Goal: Information Seeking & Learning: Check status

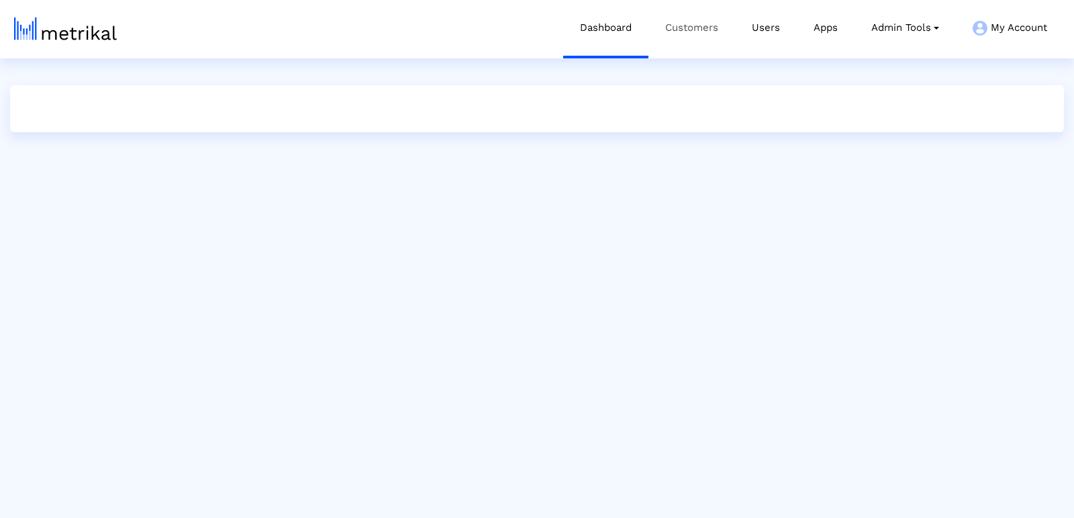
click at [698, 30] on link "Customers" at bounding box center [692, 28] width 87 height 56
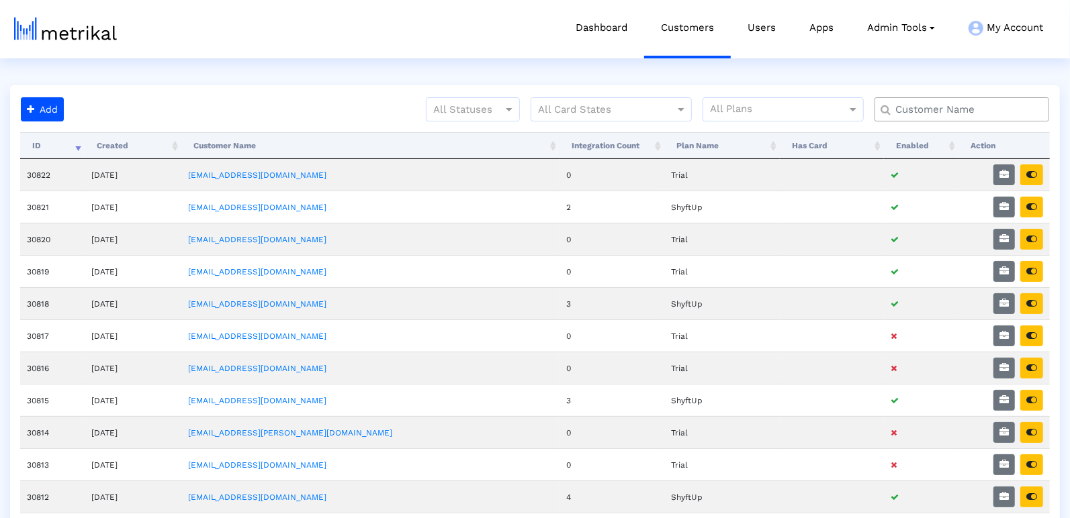
click at [915, 105] on input "text" at bounding box center [965, 110] width 158 height 14
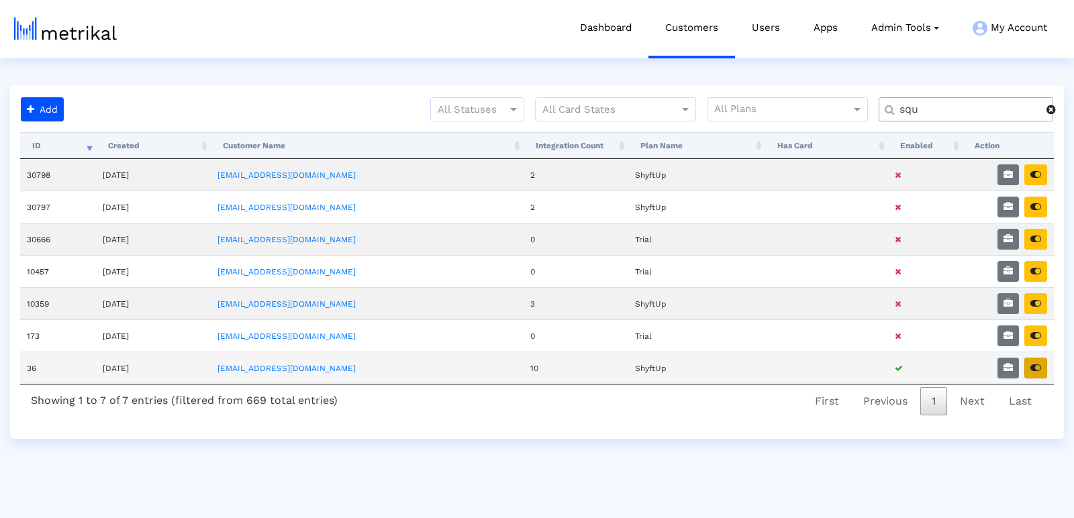
type input "squ"
click at [1038, 363] on icon "button" at bounding box center [1036, 367] width 11 height 9
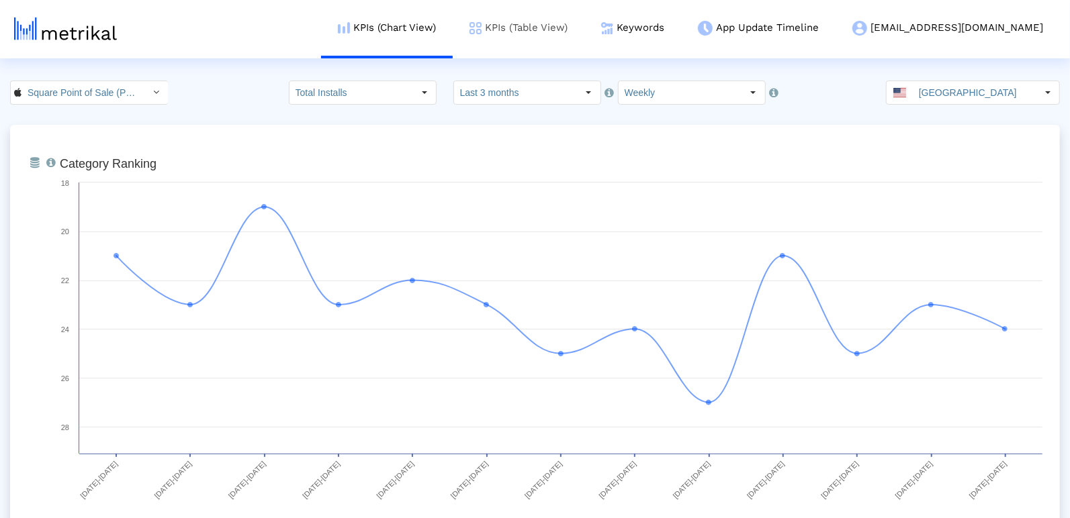
click at [564, 36] on link "KPIs (Table View)" at bounding box center [519, 28] width 132 height 56
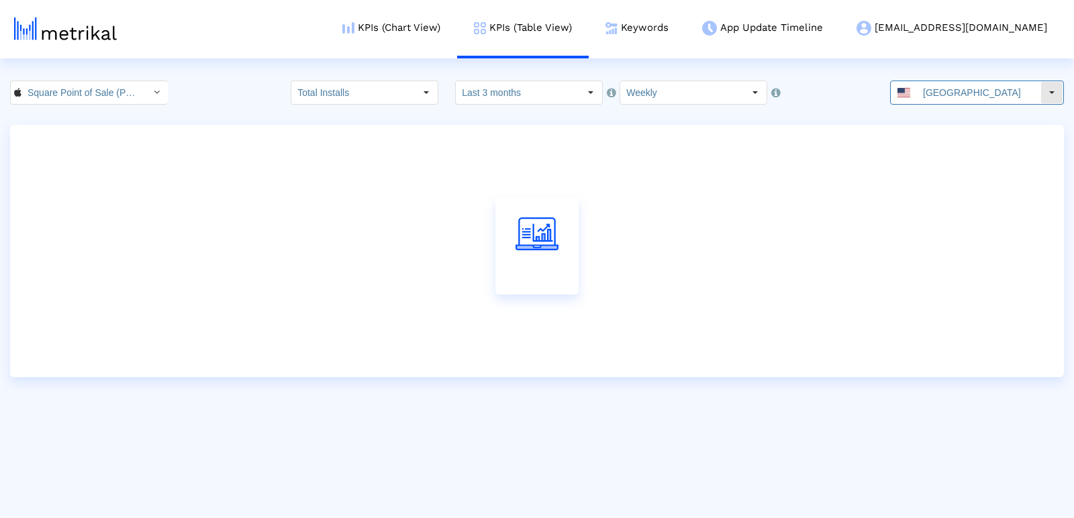
click at [935, 92] on input "[GEOGRAPHIC_DATA]" at bounding box center [979, 92] width 124 height 23
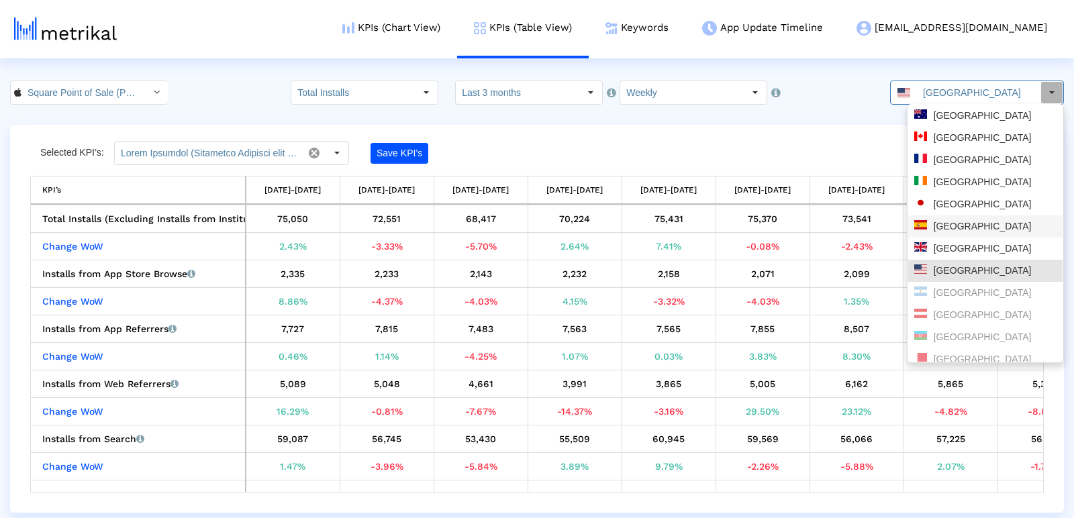
click at [943, 228] on div "[GEOGRAPHIC_DATA]" at bounding box center [986, 226] width 142 height 13
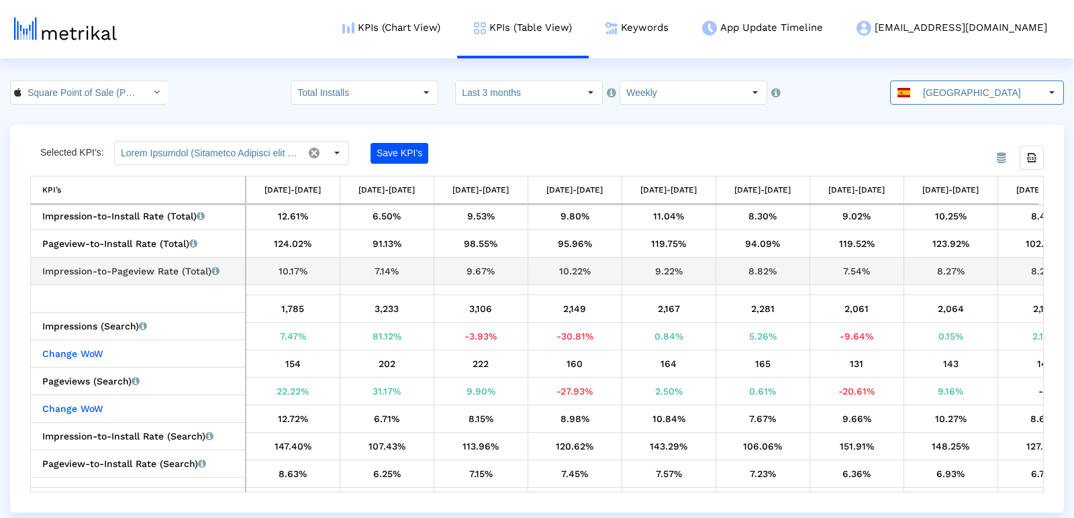
scroll to position [1190, 0]
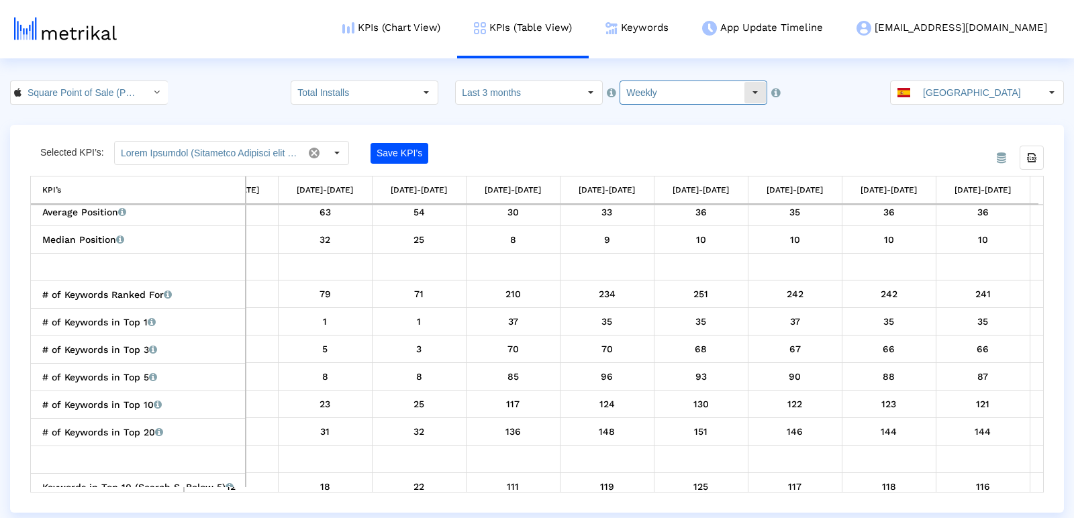
click at [658, 92] on input "Weekly" at bounding box center [682, 92] width 124 height 23
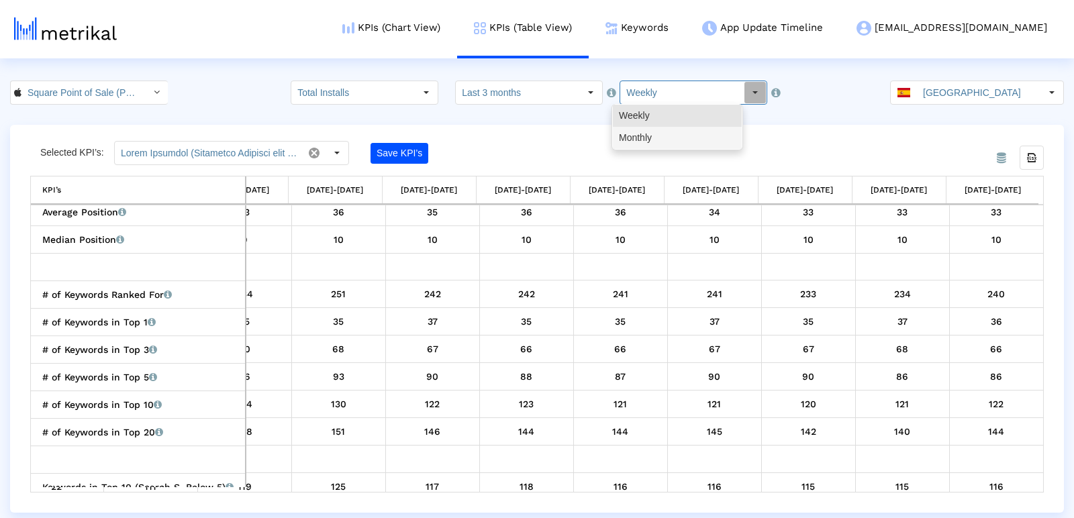
click at [675, 138] on div "Monthly" at bounding box center [677, 138] width 129 height 22
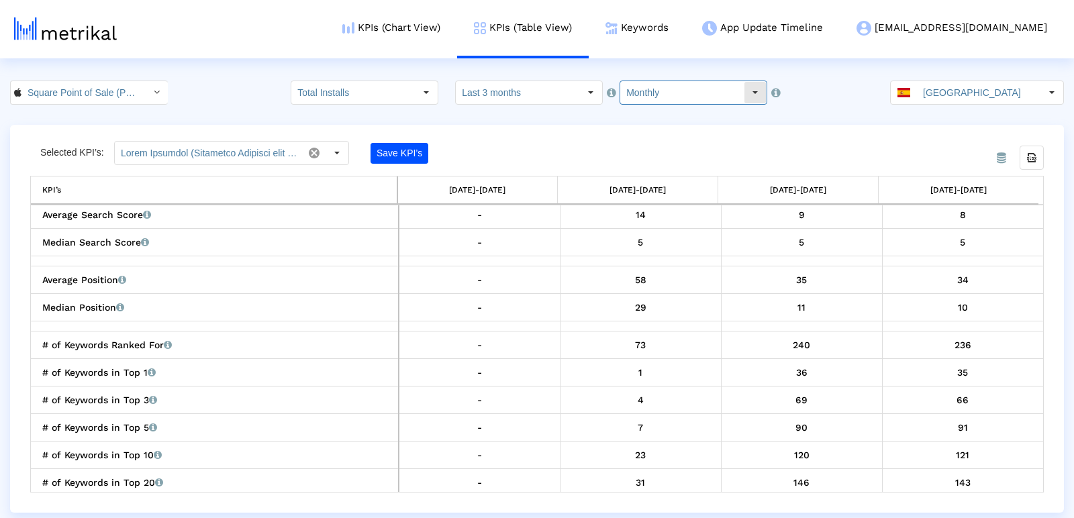
click at [745, 100] on div "Select" at bounding box center [755, 92] width 21 height 21
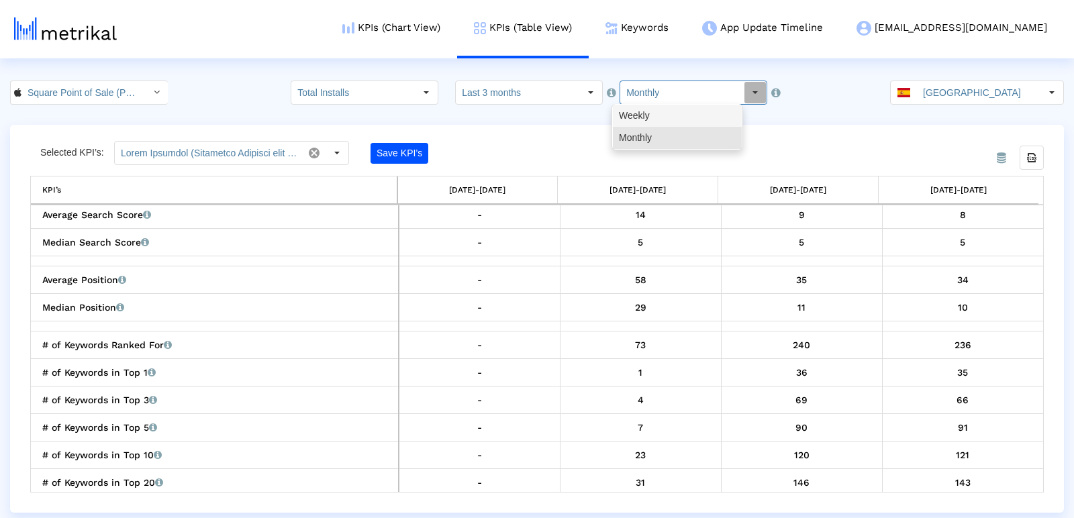
click at [652, 115] on div "Weekly" at bounding box center [677, 116] width 129 height 22
type input "Weekly"
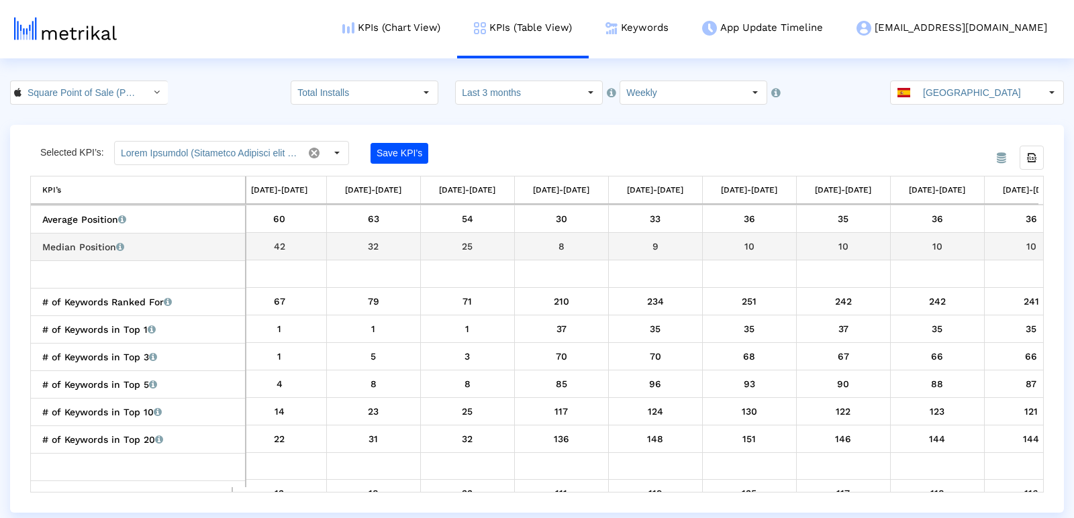
click at [627, 242] on div "9" at bounding box center [656, 246] width 84 height 17
